Goal: Task Accomplishment & Management: Use online tool/utility

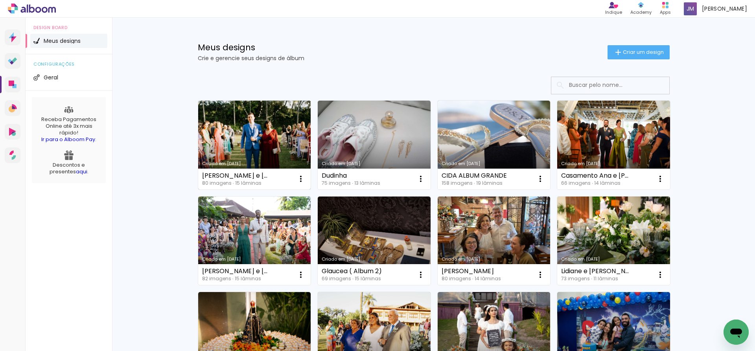
click at [262, 157] on link "Criado em [DATE]" at bounding box center [254, 145] width 113 height 89
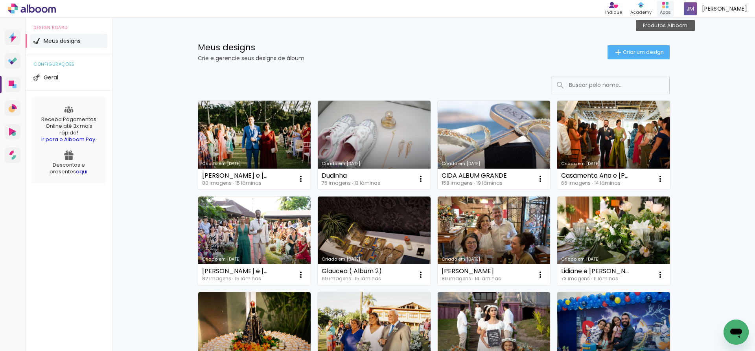
click at [667, 4] on rect at bounding box center [667, 3] width 3 height 3
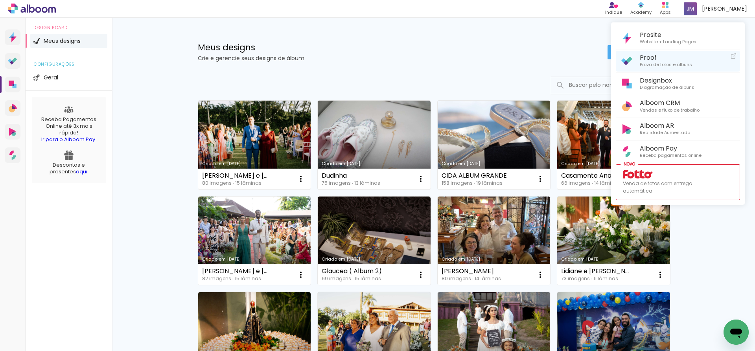
click at [645, 64] on span "Prova de fotos e álbuns" at bounding box center [666, 64] width 52 height 7
click at [660, 60] on span "Proof" at bounding box center [666, 57] width 52 height 7
